Goal: Navigation & Orientation: Find specific page/section

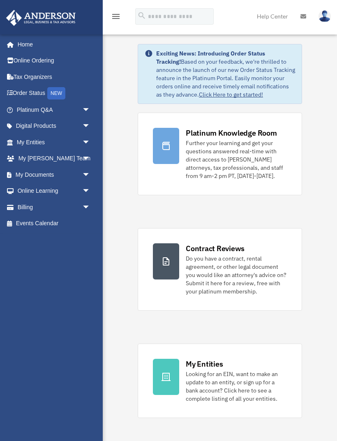
click at [286, 436] on div "Platinum Knowledge Room Further your learning and get your questions answered r…" at bounding box center [220, 331] width 164 height 437
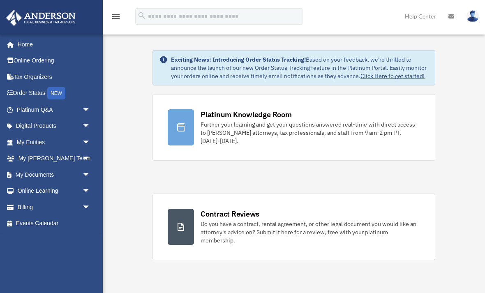
click at [43, 146] on link "My Entities arrow_drop_down" at bounding box center [54, 142] width 97 height 16
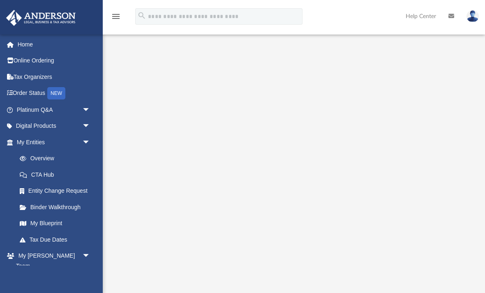
click at [44, 157] on link "Overview" at bounding box center [57, 158] width 91 height 16
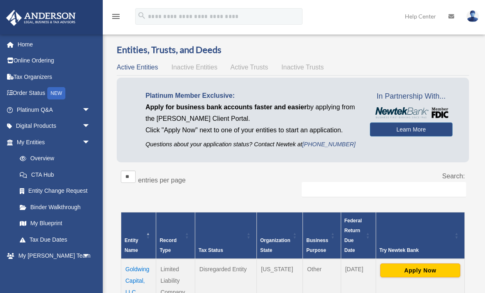
click at [58, 219] on link "My Blueprint" at bounding box center [55, 223] width 87 height 16
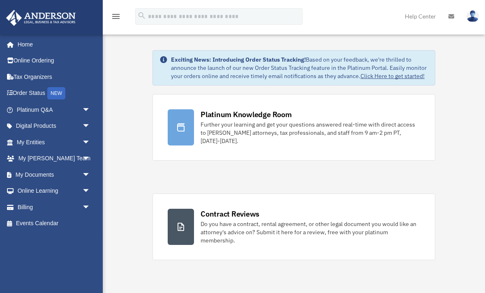
click at [242, 137] on div "Further your learning and get your questions answered real-time with direct acc…" at bounding box center [309, 132] width 219 height 25
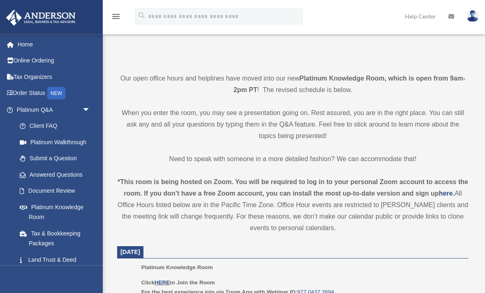
scroll to position [153, 0]
click at [27, 47] on link "Home" at bounding box center [54, 44] width 97 height 16
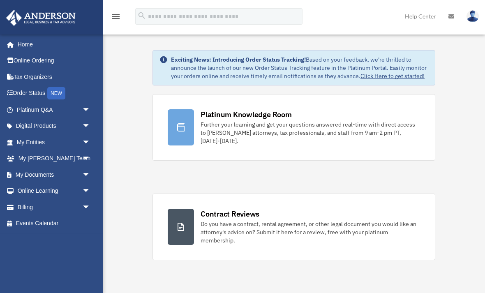
click at [238, 222] on div "Do you have a contract, rental agreement, or other legal document you would lik…" at bounding box center [309, 232] width 219 height 25
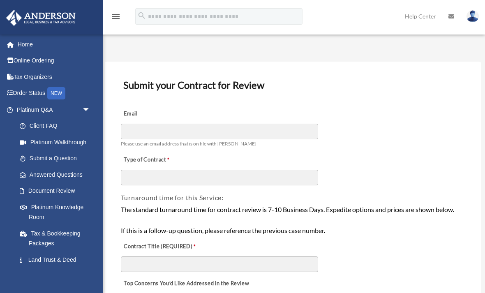
click at [42, 47] on link "Home" at bounding box center [54, 44] width 97 height 16
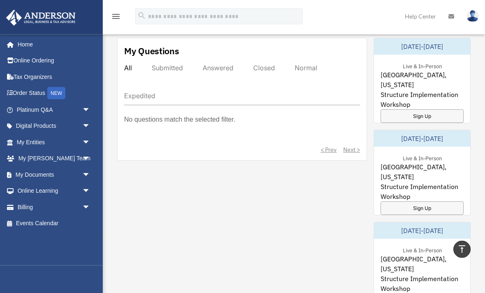
scroll to position [463, 0]
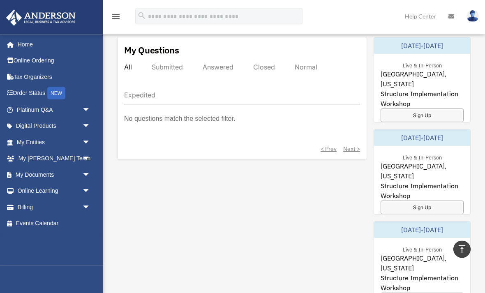
click at [44, 142] on link "My Entities arrow_drop_down" at bounding box center [54, 142] width 97 height 16
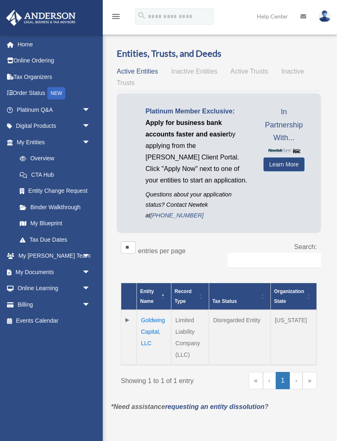
scroll to position [26, 0]
